Goal: Information Seeking & Learning: Find specific fact

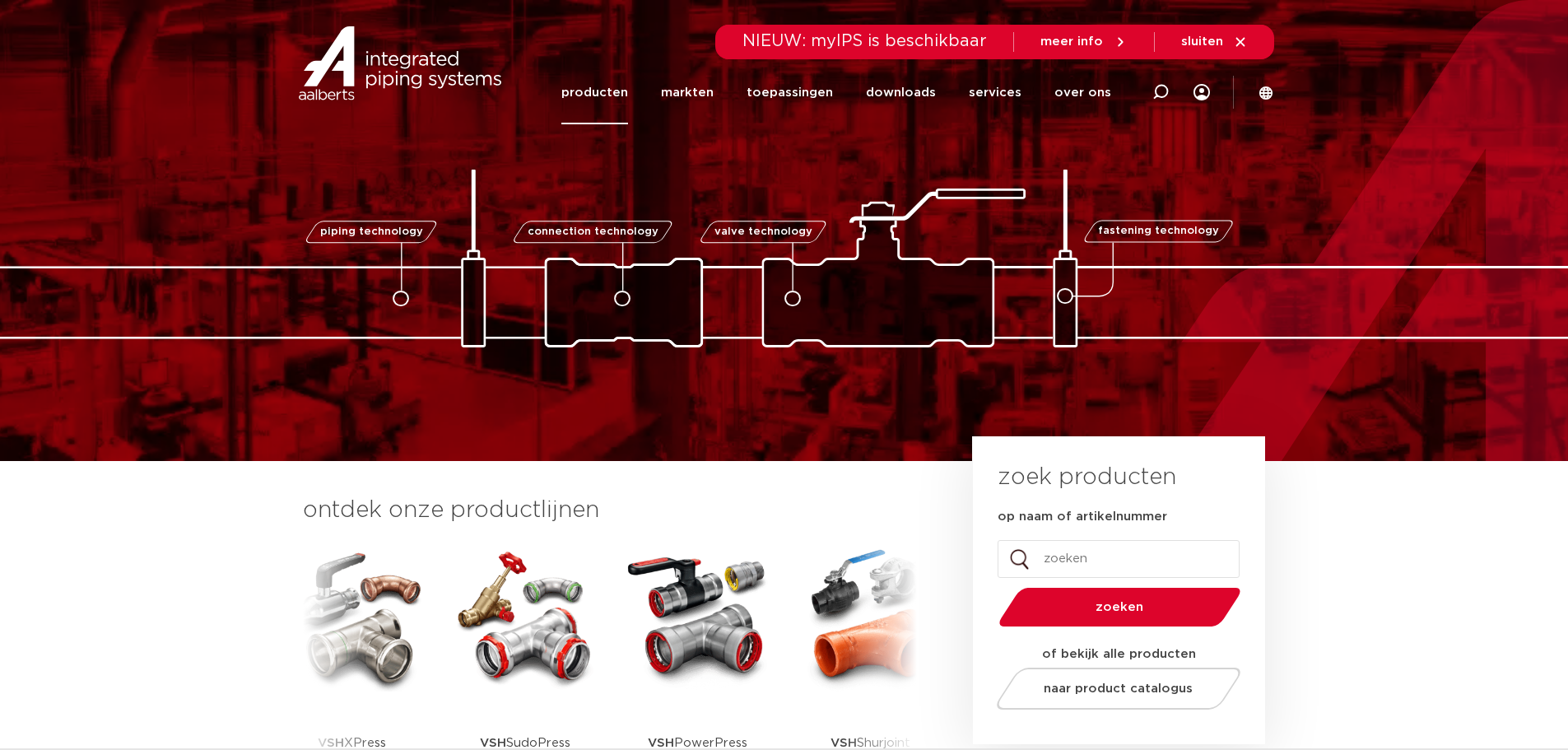
click at [617, 91] on link "producten" at bounding box center [595, 92] width 67 height 63
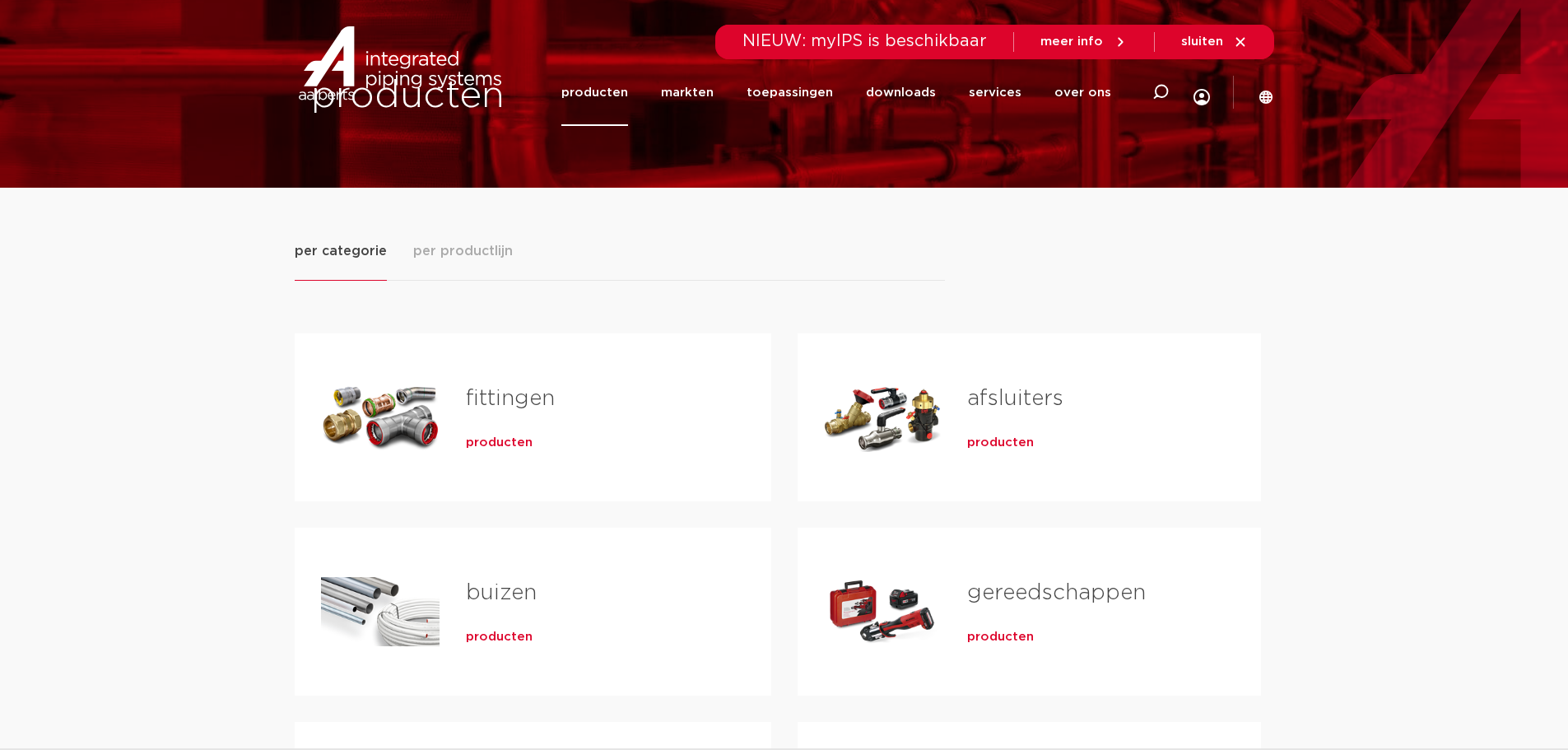
scroll to position [165, 0]
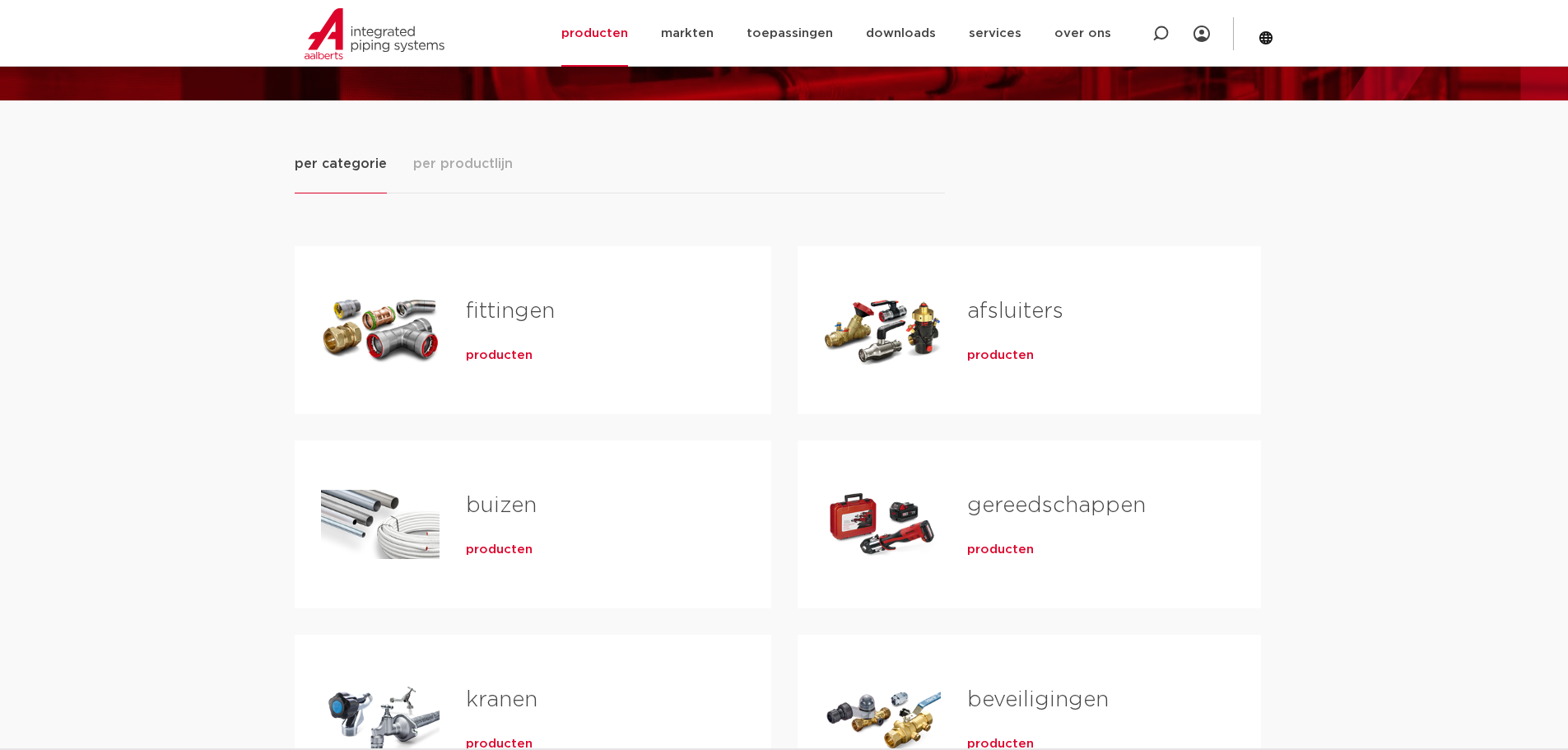
click at [545, 322] on link "fittingen" at bounding box center [510, 311] width 89 height 21
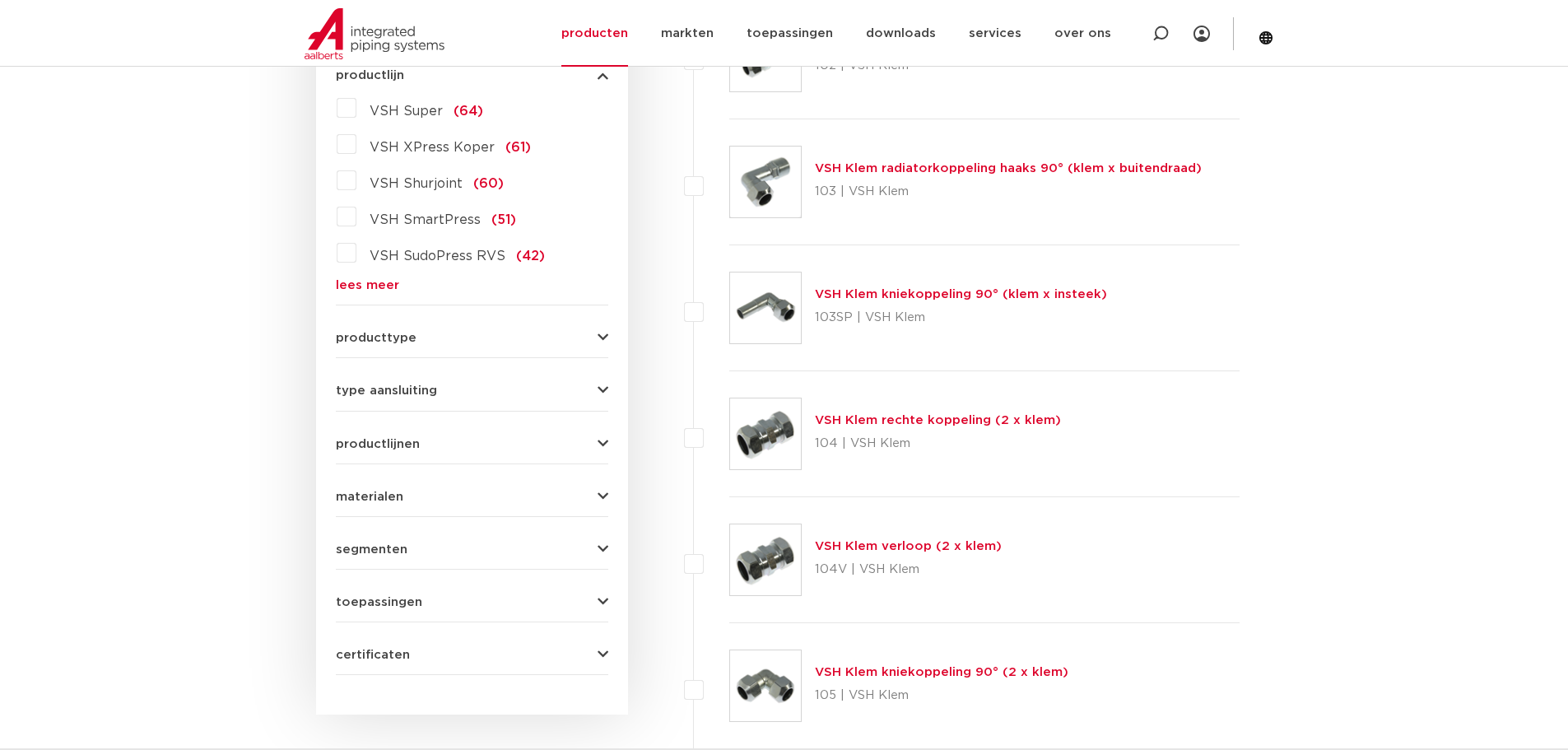
scroll to position [488, 0]
click at [373, 279] on link "lees meer" at bounding box center [472, 285] width 272 height 12
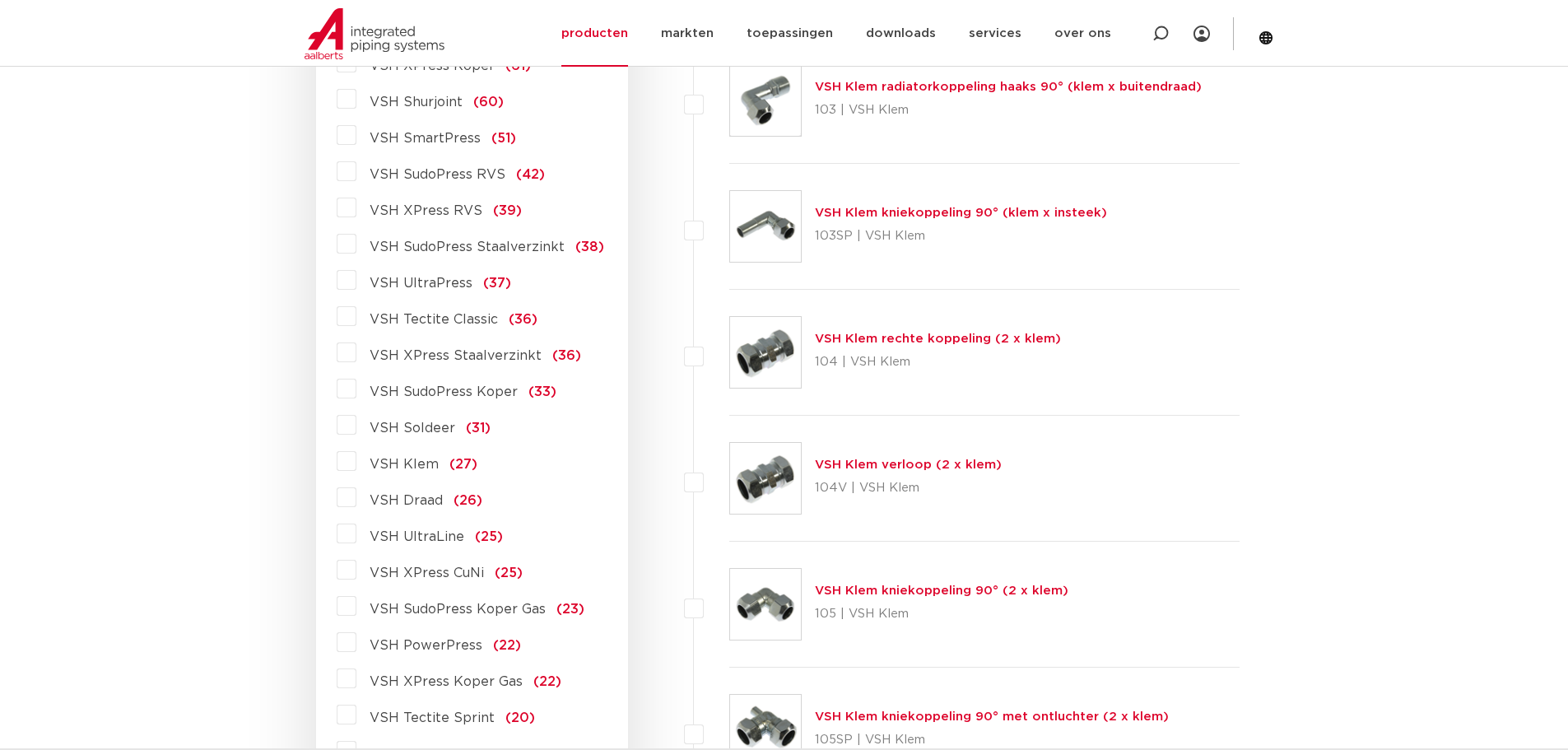
scroll to position [653, 0]
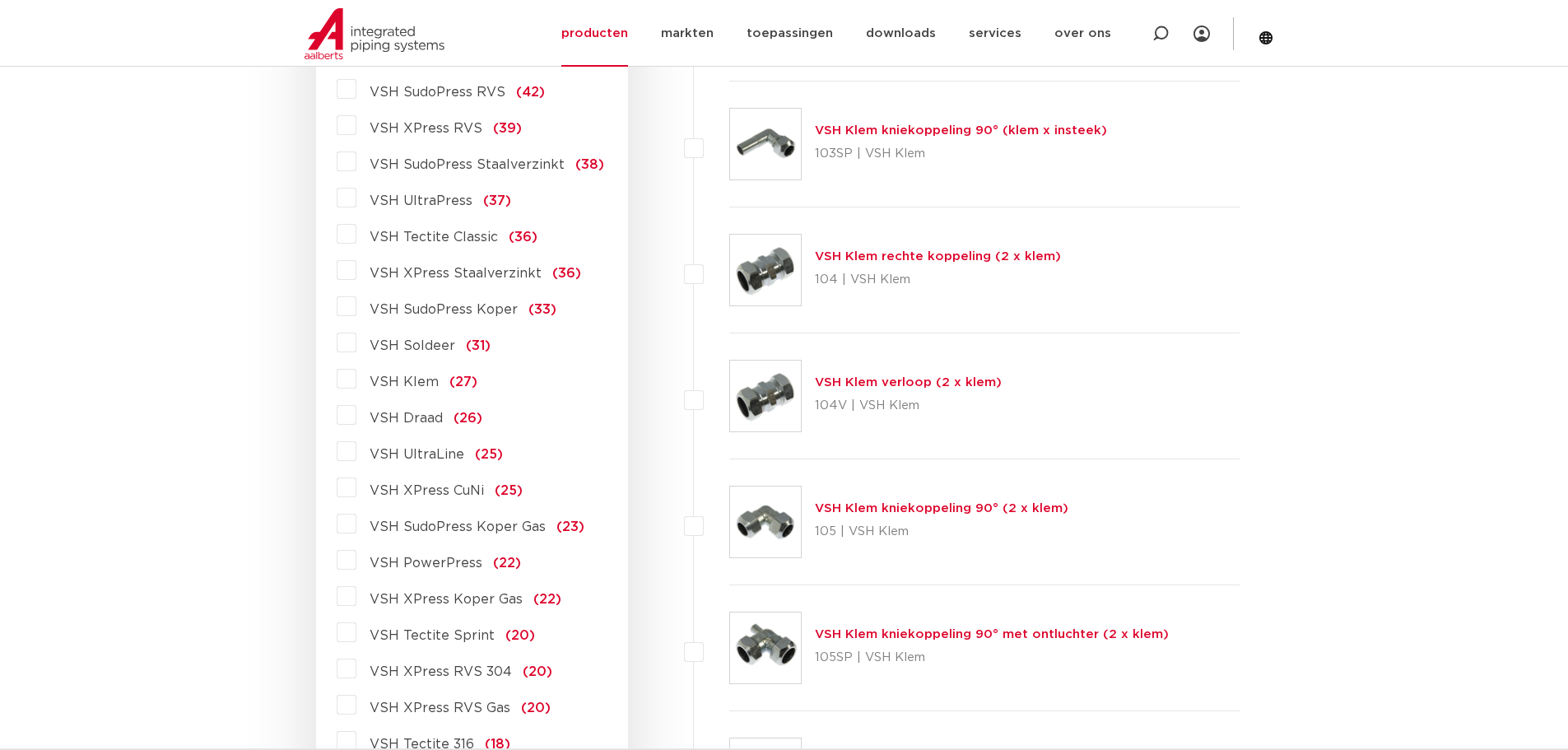
click at [424, 417] on span "VSH Draad" at bounding box center [406, 418] width 74 height 13
click at [0, 0] on input "VSH Draad (26)" at bounding box center [0, 0] width 0 height 0
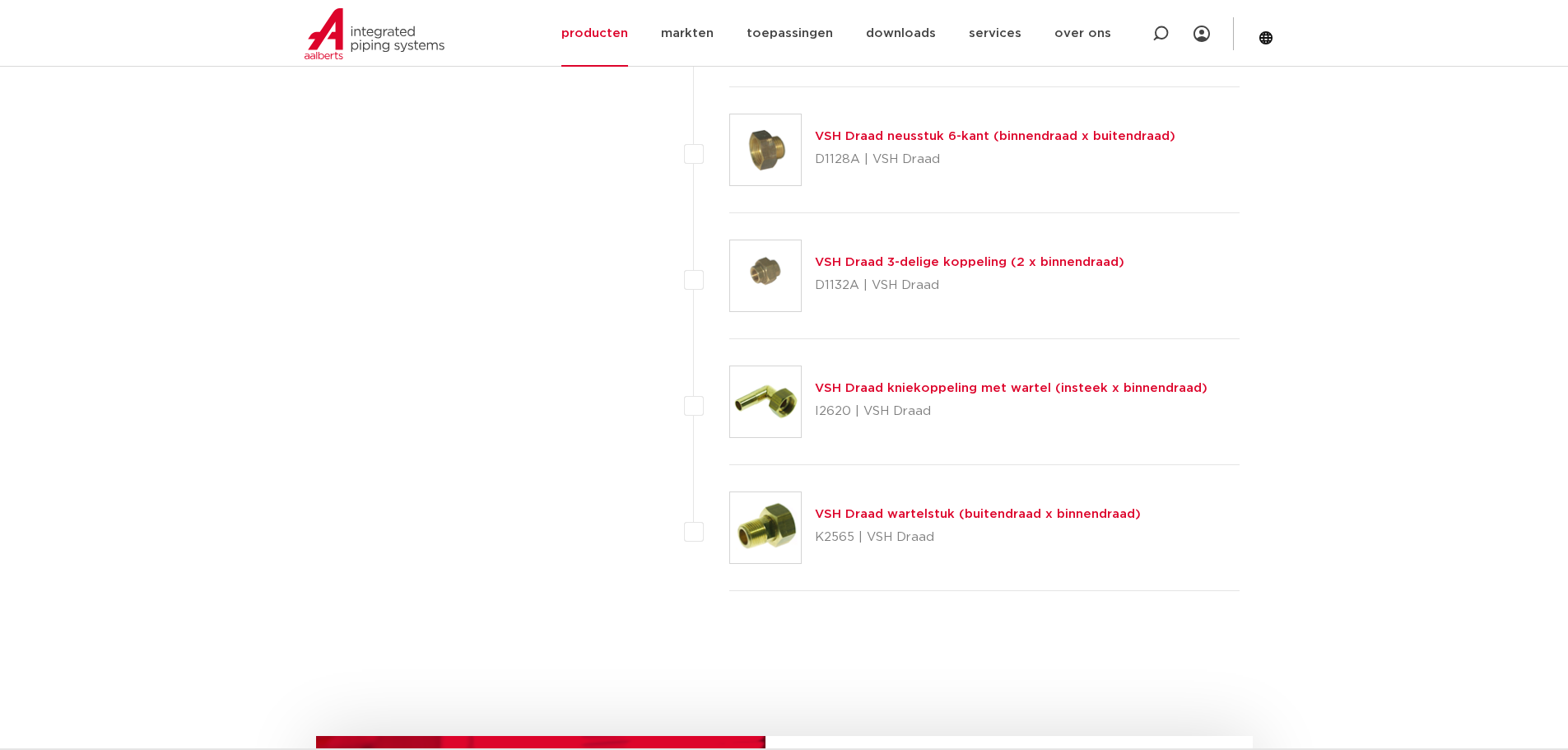
scroll to position [3121, 0]
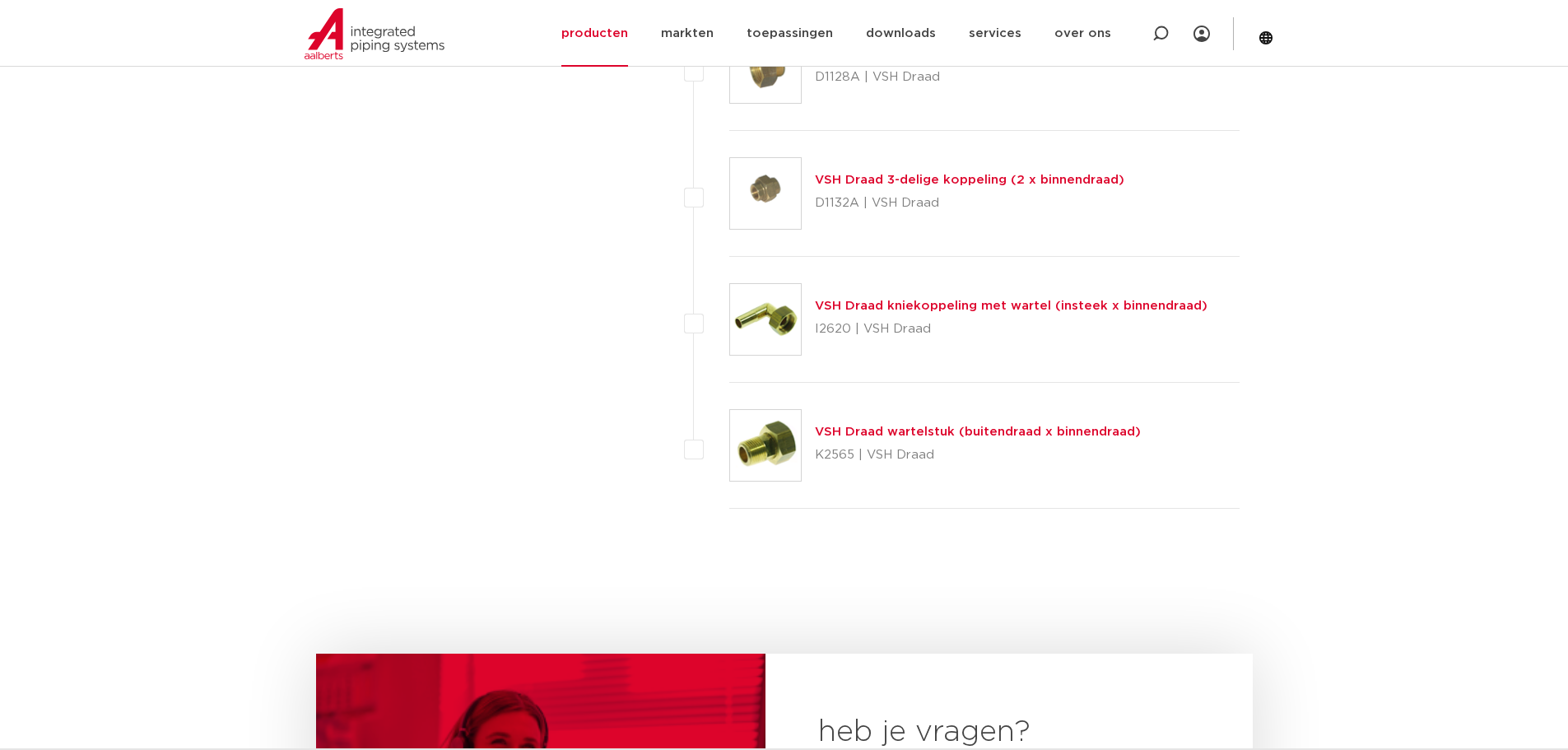
click at [881, 428] on link "VSH Draad wartelstuk (buitendraad x binnendraad)" at bounding box center [977, 431] width 326 height 12
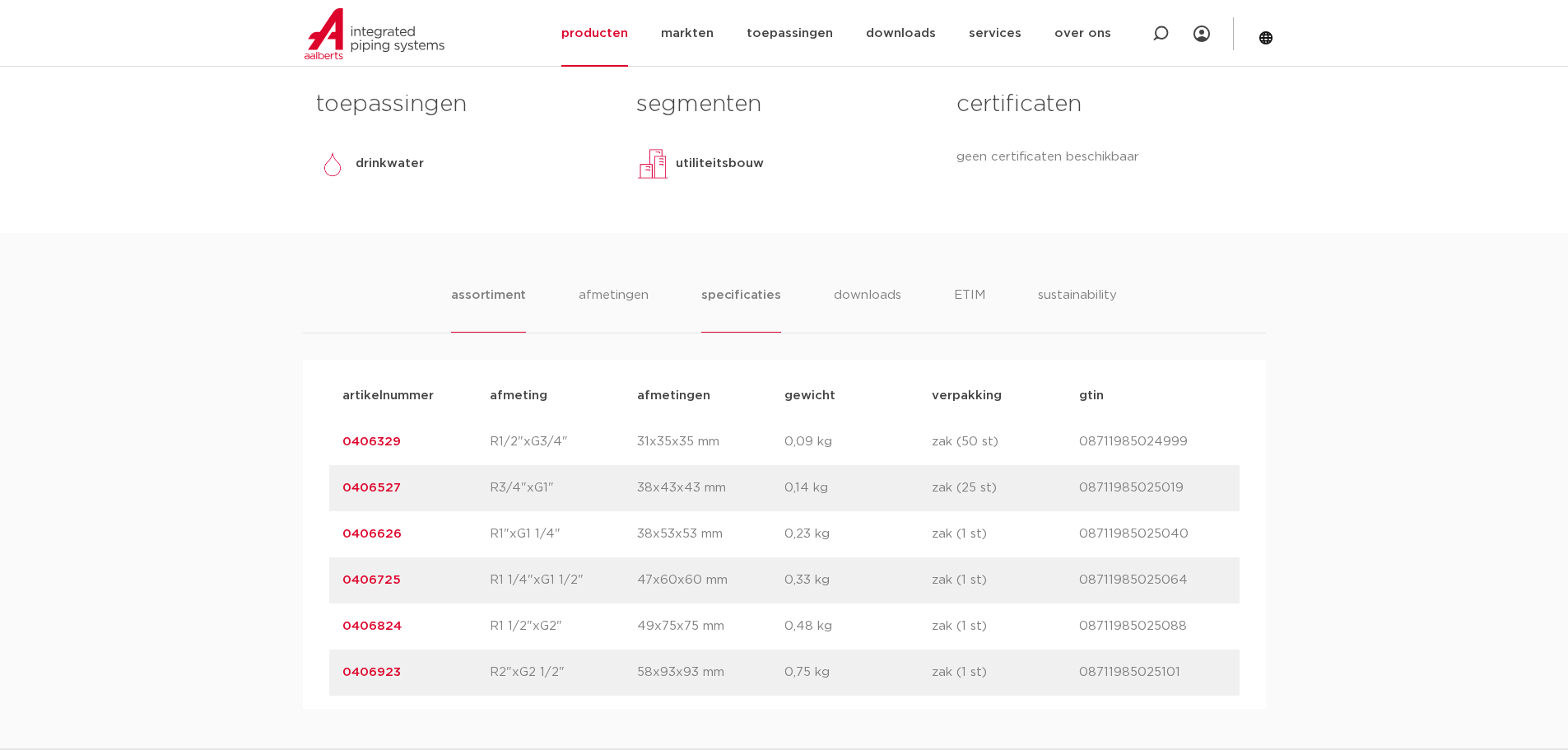
scroll to position [741, 0]
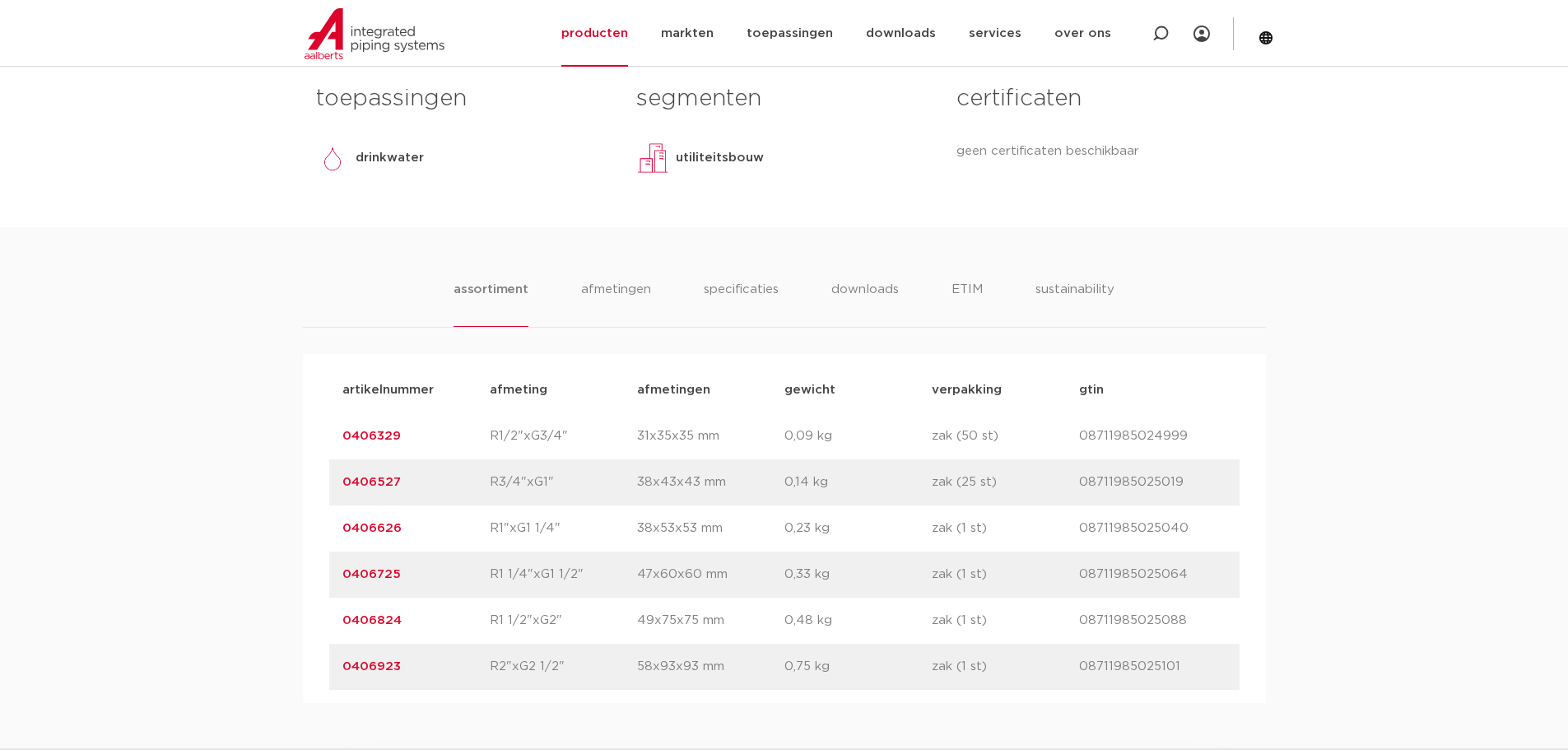
click at [384, 479] on link "0406527" at bounding box center [372, 482] width 59 height 12
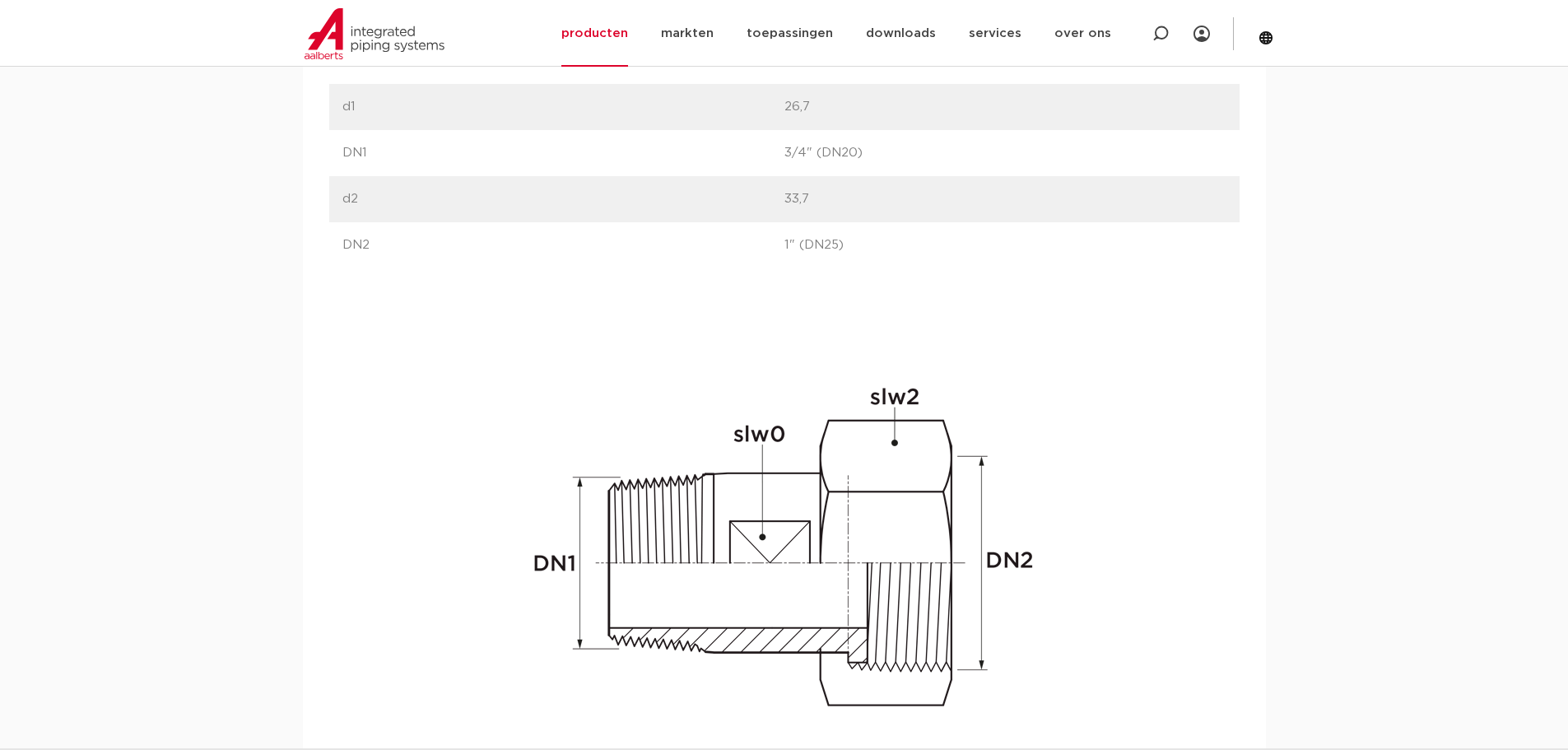
scroll to position [988, 0]
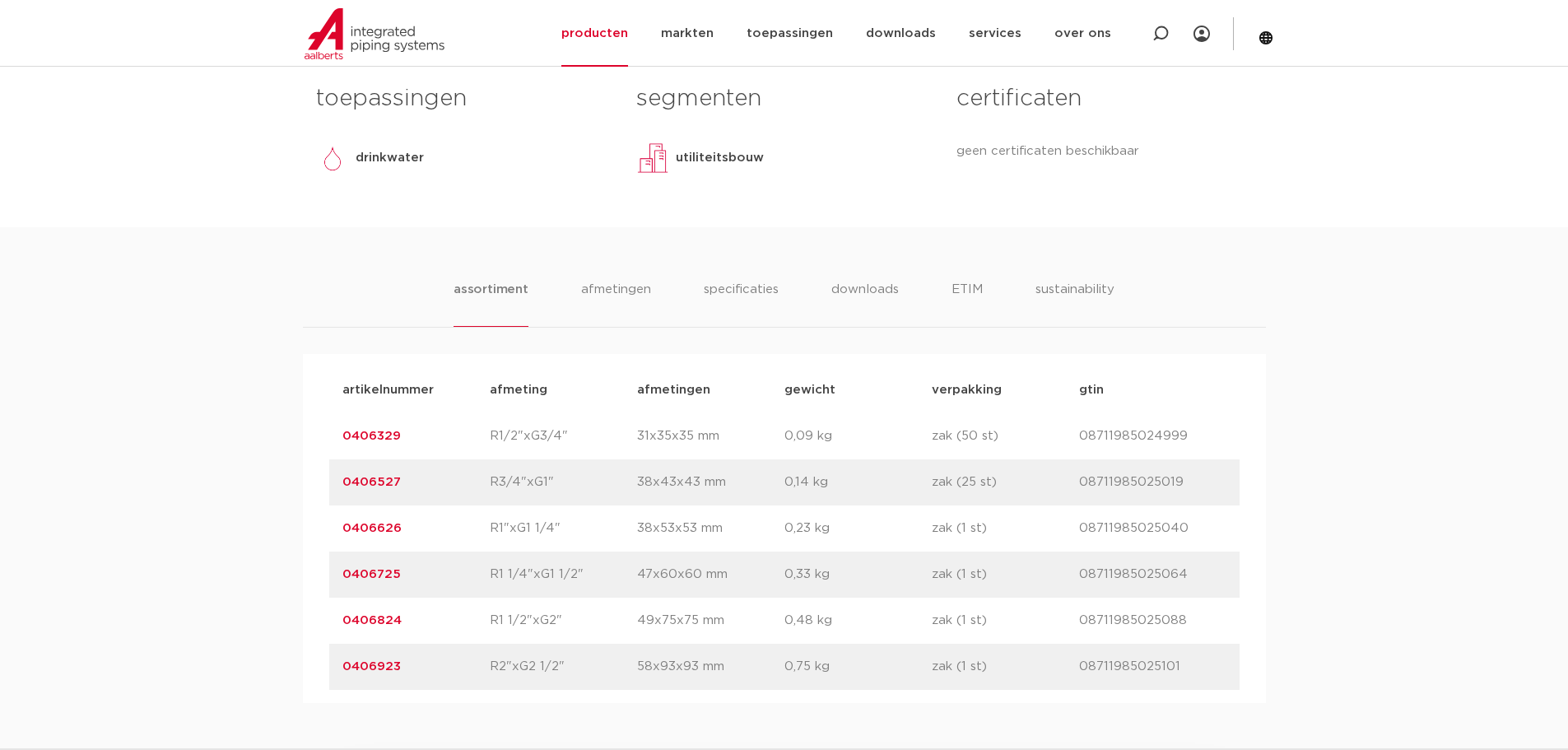
click at [378, 434] on link "0406329" at bounding box center [372, 435] width 59 height 12
